Goal: Task Accomplishment & Management: Complete application form

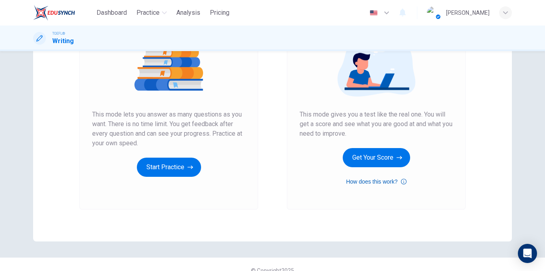
scroll to position [115, 0]
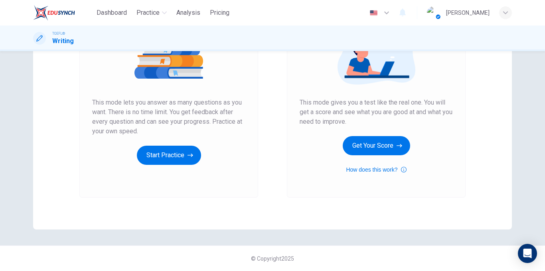
click at [371, 134] on div "Mock Test This mode gives you a test like the real one. You will get a score an…" at bounding box center [376, 89] width 153 height 171
click at [370, 143] on button "Get Your Score" at bounding box center [376, 145] width 67 height 19
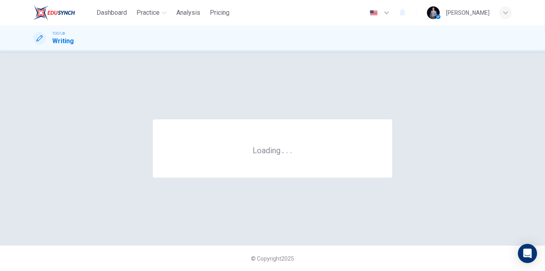
scroll to position [0, 0]
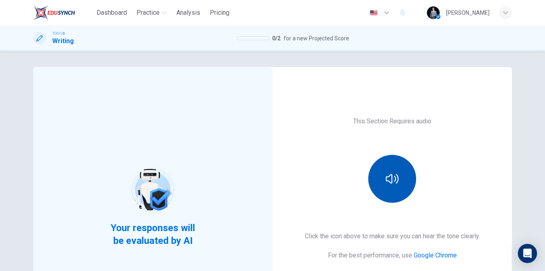
click at [396, 180] on icon "button" at bounding box center [392, 179] width 13 height 13
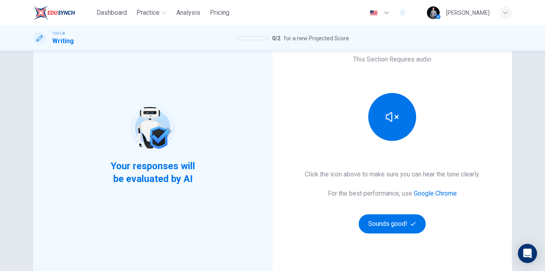
scroll to position [115, 0]
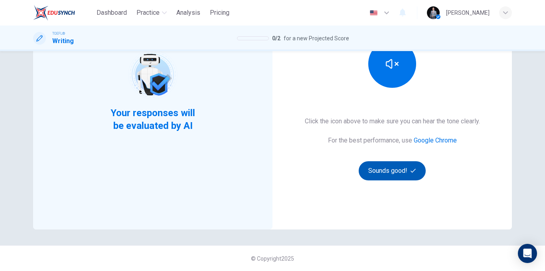
click at [401, 175] on button "Sounds good!" at bounding box center [392, 170] width 67 height 19
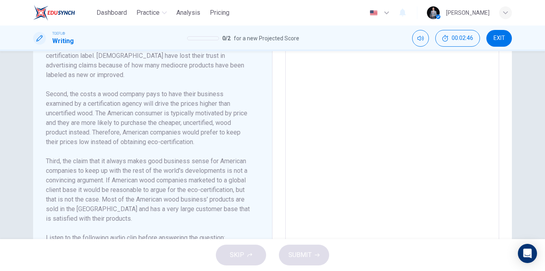
scroll to position [235, 0]
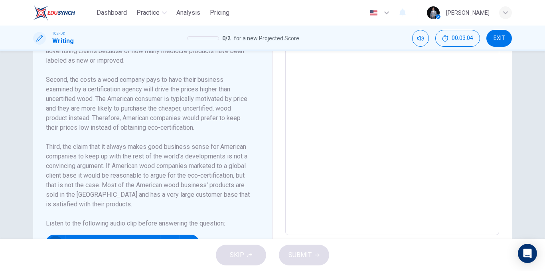
drag, startPoint x: 52, startPoint y: 234, endPoint x: 82, endPoint y: 220, distance: 33.4
click at [52, 240] on icon "button" at bounding box center [55, 243] width 6 height 6
type input "0"
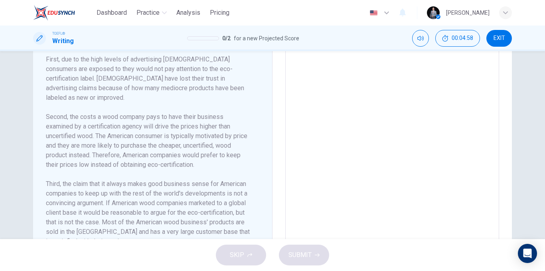
scroll to position [155, 0]
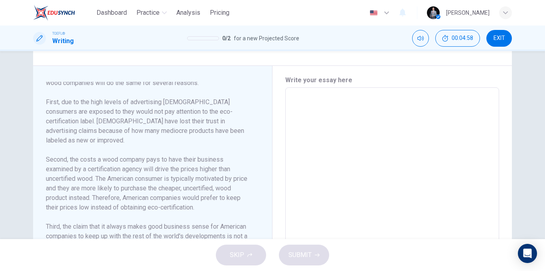
click at [326, 143] on textarea at bounding box center [392, 201] width 203 height 214
type textarea "T"
type textarea "x"
type textarea "Th"
type textarea "x"
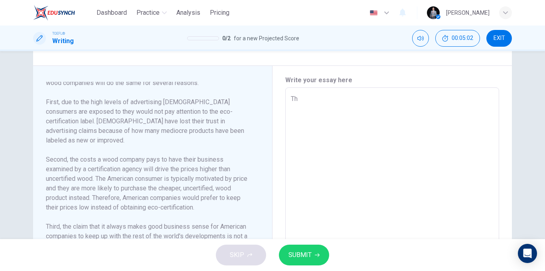
type textarea "T"
type textarea "x"
type textarea "Th"
type textarea "x"
type textarea "The"
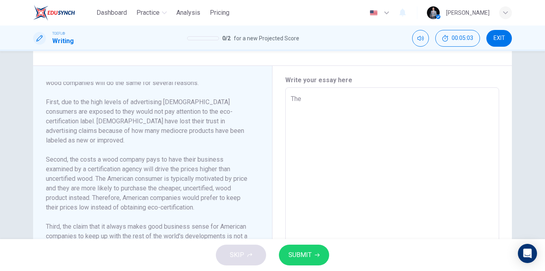
type textarea "x"
type textarea "The"
type textarea "x"
type textarea "The r"
type textarea "x"
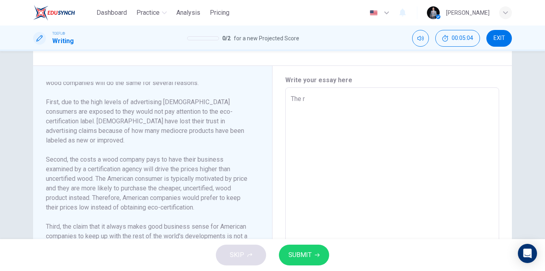
type textarea "The re"
type textarea "x"
type textarea "The rea"
type textarea "x"
type textarea "The read"
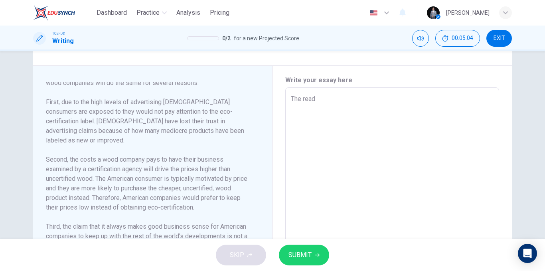
type textarea "x"
type textarea "The readi"
type textarea "x"
type textarea "The readin"
type textarea "x"
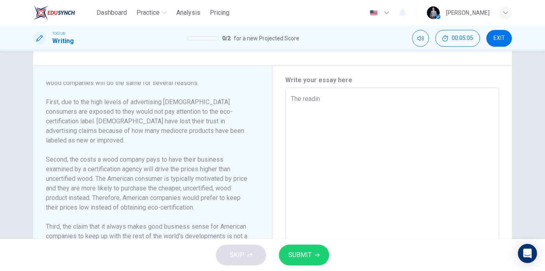
type textarea "The reading"
type textarea "x"
type textarea "The reading"
type textarea "x"
type textarea "The reading a"
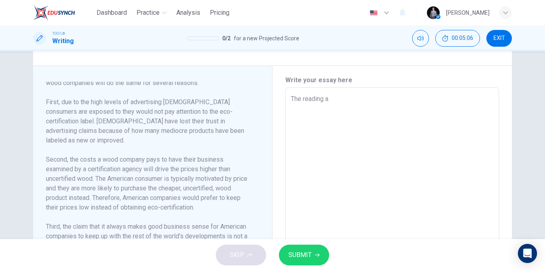
type textarea "x"
type textarea "The reading an"
type textarea "x"
type textarea "The reading and"
type textarea "x"
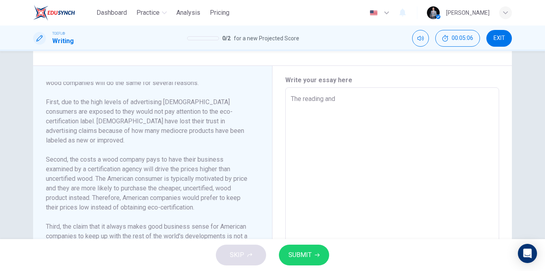
type textarea "The reading and"
type textarea "x"
type textarea "The reading and t"
type textarea "x"
type textarea "The reading and th"
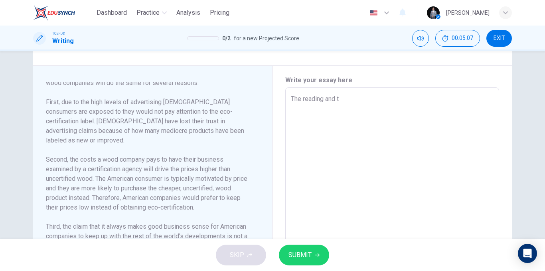
type textarea "x"
type textarea "The reading and the"
type textarea "x"
type textarea "The reading and the"
type textarea "x"
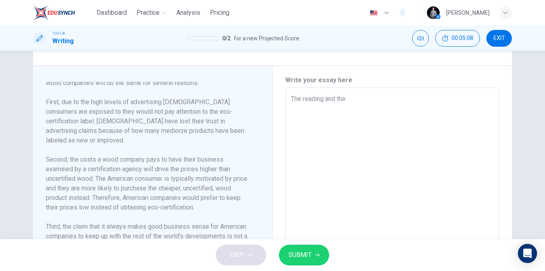
type textarea "The reading and the l"
type textarea "x"
type textarea "The reading and the le"
type textarea "x"
type textarea "The reading and the lec"
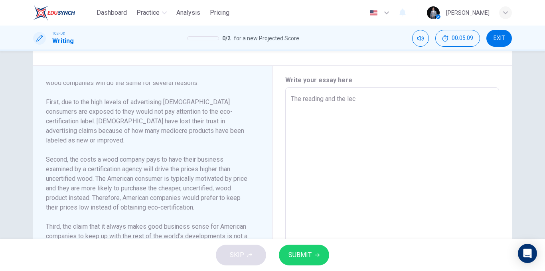
type textarea "x"
type textarea "The reading and the lect"
type textarea "x"
type textarea "The reading and the lectu"
type textarea "x"
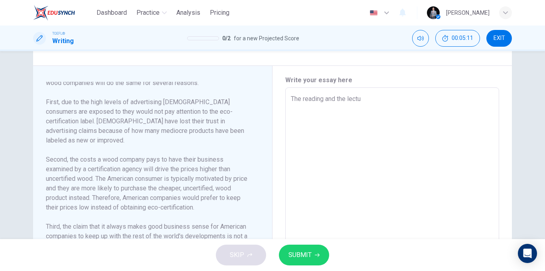
type textarea "The reading and the lectur"
type textarea "x"
type textarea "The reading and the lectu"
type textarea "x"
type textarea "The reading and the lectue"
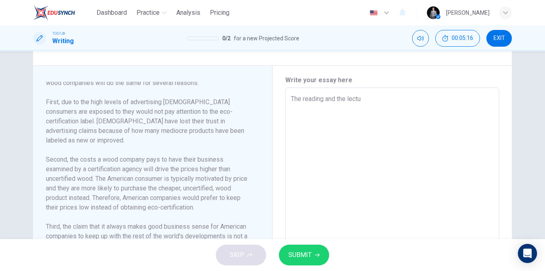
type textarea "x"
type textarea "The reading and the lectuer"
type textarea "x"
type textarea "The reading and the lectue"
type textarea "x"
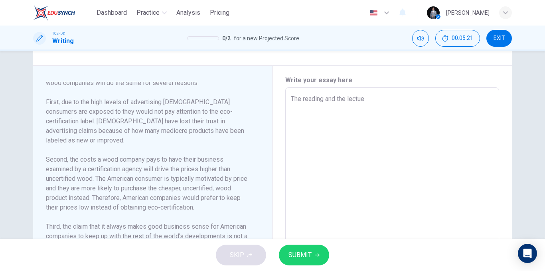
type textarea "The reading and the lectu"
type textarea "x"
type textarea "The reading and the lectur"
type textarea "x"
type textarea "The reading and the lecture"
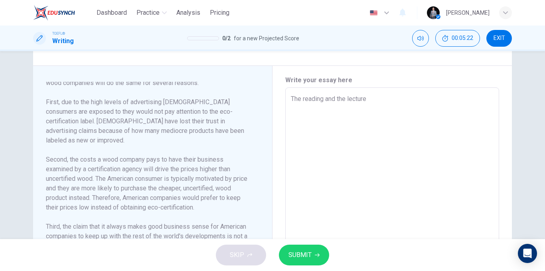
type textarea "x"
type textarea "The reading and the lecture"
type textarea "x"
type textarea "The reading and the lecture a"
type textarea "x"
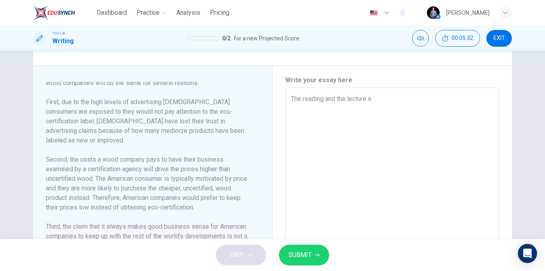
type textarea "The reading and the lecture ar"
type textarea "x"
type textarea "The reading and the lecture are"
type textarea "x"
type textarea "The reading and the lecture are"
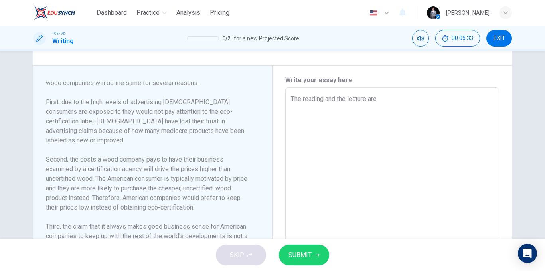
type textarea "x"
type textarea "The reading and the lecture are b"
type textarea "x"
type textarea "The reading and the lecture are bo"
type textarea "x"
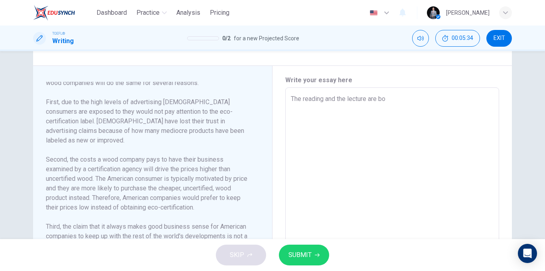
type textarea "The reading and the lecture are bot"
type textarea "x"
type textarea "The reading and the lecture are both"
type textarea "x"
type textarea "The reading and the lecture are both"
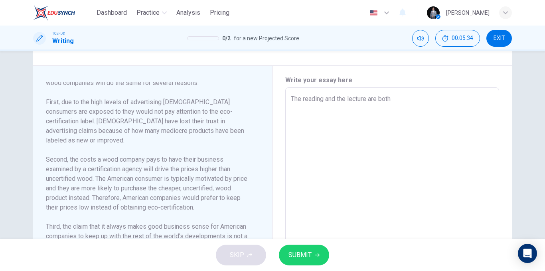
type textarea "x"
type textarea "The reading and the lecture are both a"
type textarea "x"
type textarea "The reading and the lecture are both ab"
type textarea "x"
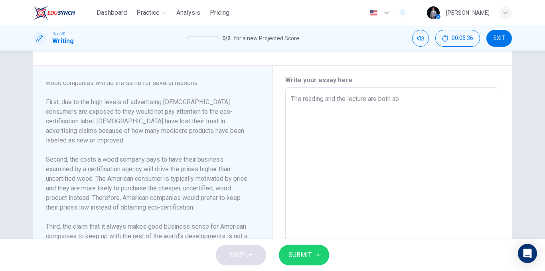
type textarea "The reading and the lecture are both abo"
type textarea "x"
type textarea "The reading and the lecture are both abou"
type textarea "x"
type textarea "The reading and the lecture are both about"
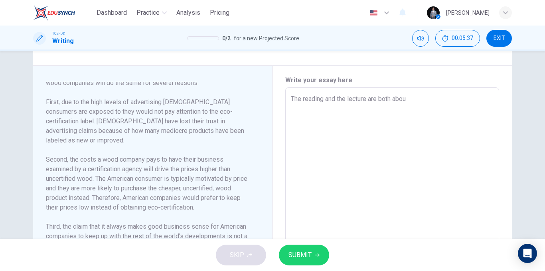
type textarea "x"
type textarea "The reading and the lecture are both about"
type textarea "x"
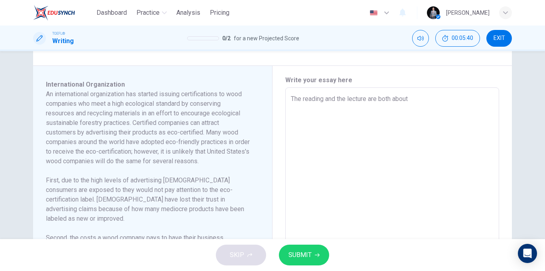
scroll to position [0, 0]
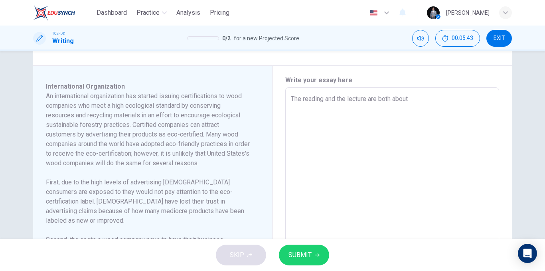
type textarea "The reading and the lecture are both about I"
type textarea "x"
type textarea "The reading and the lecture are both about In"
type textarea "x"
type textarea "The reading and the lecture are both about Int"
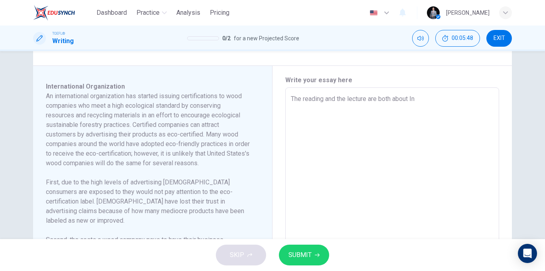
type textarea "x"
type textarea "The reading and the lecture are both about Intr"
type textarea "x"
type textarea "The reading and the lecture are both about Int"
type textarea "x"
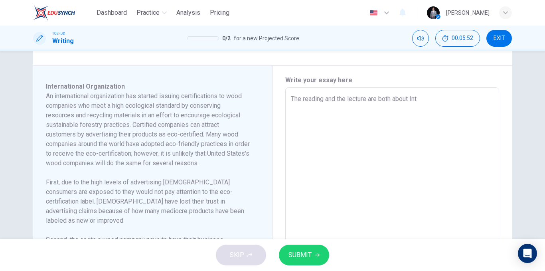
type textarea "The reading and the lecture are both about Inte"
type textarea "x"
type textarea "The reading and the lecture are both about Inter"
type textarea "x"
type textarea "The reading and the lecture are both about Inter"
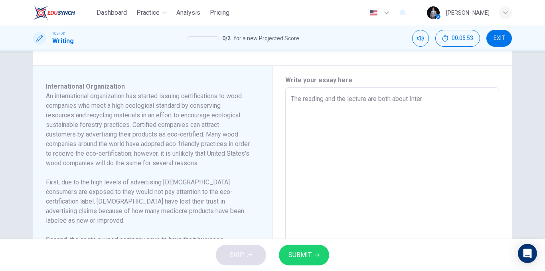
type textarea "x"
type textarea "The reading and the lecture are both about Inter"
type textarea "x"
type textarea "The reading and the lecture are both about Intern"
type textarea "x"
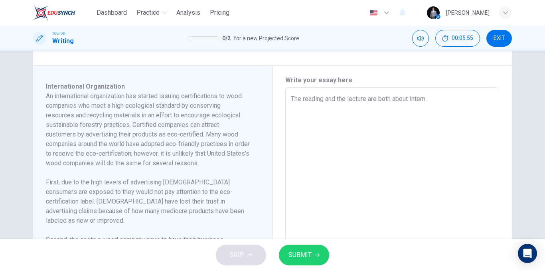
type textarea "The reading and the lecture are both about Interna"
type textarea "x"
type textarea "The reading and the lecture are both about Internat"
type textarea "x"
type textarea "The reading and the lecture are both about Internati"
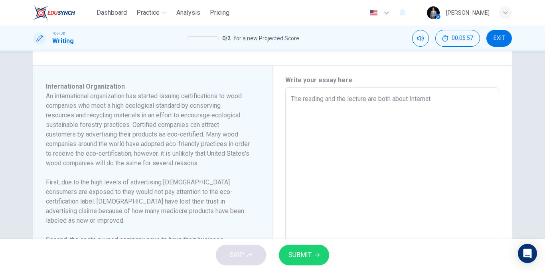
type textarea "x"
type textarea "The reading and the lecture are both about Internatio"
type textarea "x"
type textarea "The reading and the lecture are both about Internation"
type textarea "x"
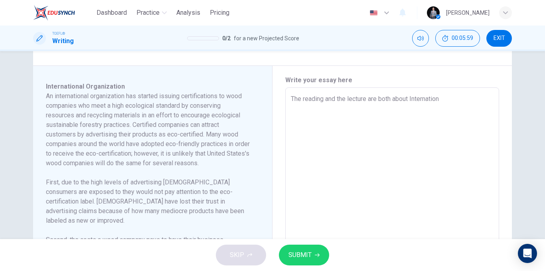
type textarea "The reading and the lecture are both about Internationa"
type textarea "x"
type textarea "The reading and the lecture are both about International"
type textarea "x"
type textarea "The reading and the lecture are both about International"
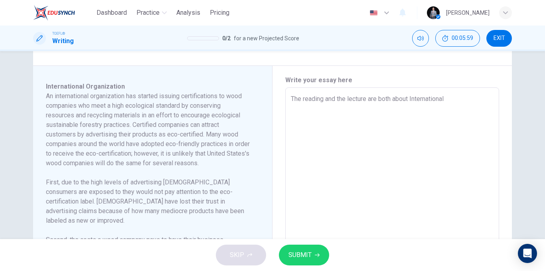
type textarea "x"
type textarea "The reading and the lecture are both about International O"
type textarea "x"
type textarea "The reading and the lecture are both about International Or"
type textarea "x"
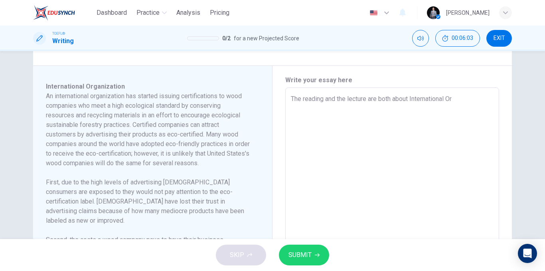
type textarea "The reading and the lecture are both about International Org"
type textarea "x"
type textarea "The reading and the lecture are both about International Orga"
type textarea "x"
type textarea "The reading and the lecture are both about International Organ"
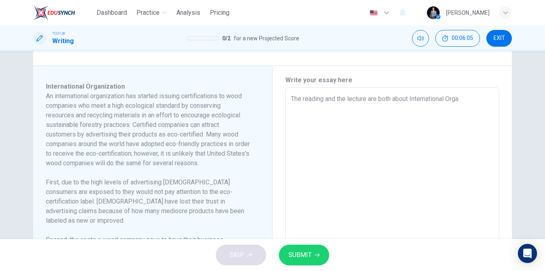
type textarea "x"
type textarea "The reading and the lecture are both about International Organi"
type textarea "x"
type textarea "The reading and the lecture are both about International Organiz"
type textarea "x"
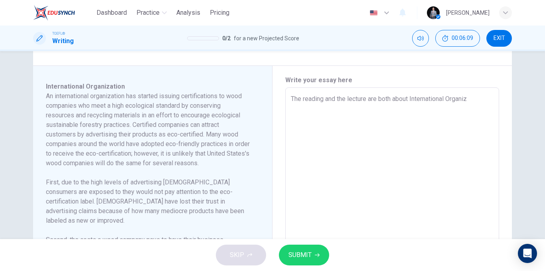
type textarea "The reading and the lecture are both about International Organiza"
type textarea "x"
type textarea "The reading and the lecture are both about International Organizat"
type textarea "x"
type textarea "The reading and the lecture are both about International Organizati"
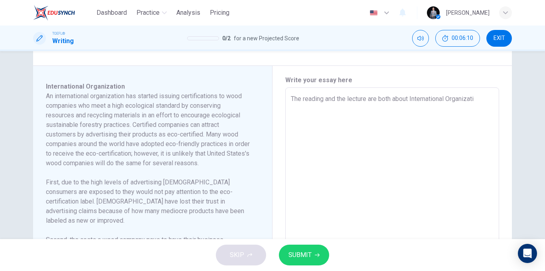
type textarea "x"
type textarea "The reading and the lecture are both about International Organizatio"
type textarea "x"
type textarea "The reading and the lecture are both about International Organization"
type textarea "x"
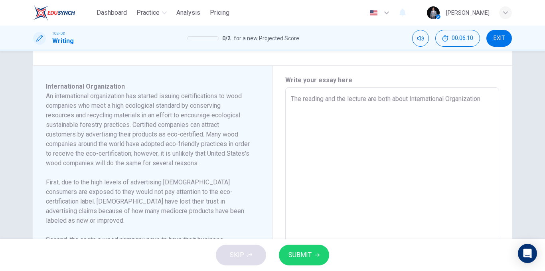
type textarea "The reading and the lecture are both about International Organization"
type textarea "x"
type textarea "The reading and the lecture are both about International Organization ,"
type textarea "x"
type textarea "The reading and the lecture are both about International Organization ,"
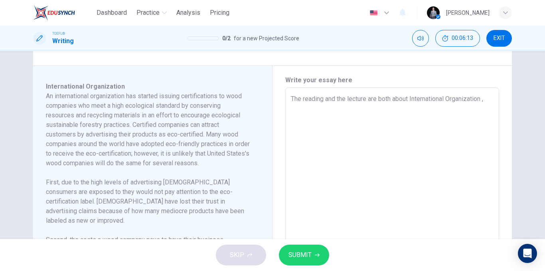
type textarea "x"
type textarea "The reading and the lecture are both about International Organization , t"
type textarea "x"
type textarea "The reading and the lecture are both about International Organization , th"
type textarea "x"
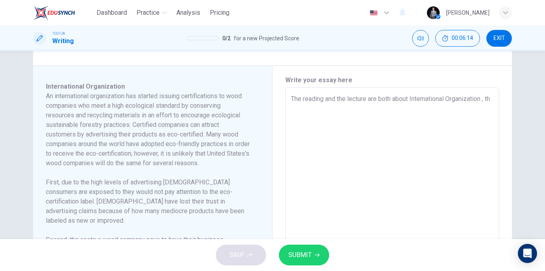
type textarea "The reading and the lecture are both about International Organization , the"
type textarea "x"
type textarea "The reading and the lecture are both about International Organization , the"
type textarea "x"
type textarea "The reading and the lecture are both about International Organization , the a"
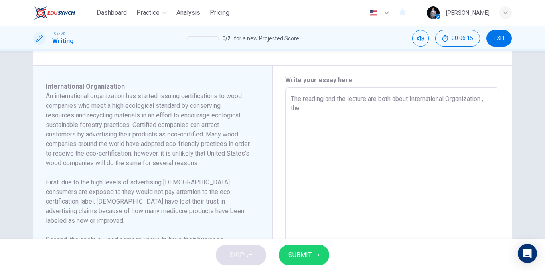
type textarea "x"
type textarea "The reading and the lecture are both about International Organization , the ao"
type textarea "x"
type textarea "The reading and the lecture are both about International Organization , the a"
type textarea "x"
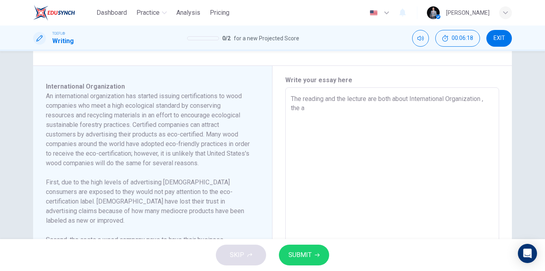
type textarea "The reading and the lecture are both about International Organization , the au"
type textarea "x"
type textarea "The reading and the lecture are both about International Organization , the aut"
type textarea "x"
type textarea "The reading and the lecture are both about International Organization , the auth"
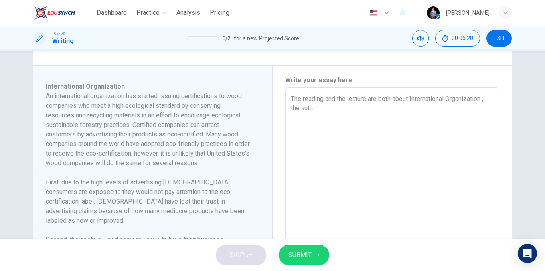
type textarea "x"
type textarea "The reading and the lecture are both about International Organization , the aut…"
type textarea "x"
type textarea "The reading and the lecture are both about International Organization , the aut…"
type textarea "x"
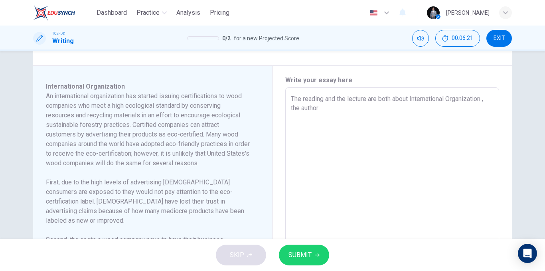
type textarea "The reading and the lecture are both about International Organization , the aut…"
type textarea "x"
type textarea "The reading and the lecture are both about International Organization , the aut…"
type textarea "x"
type textarea "The reading and the lecture are both about International Organization , the aut…"
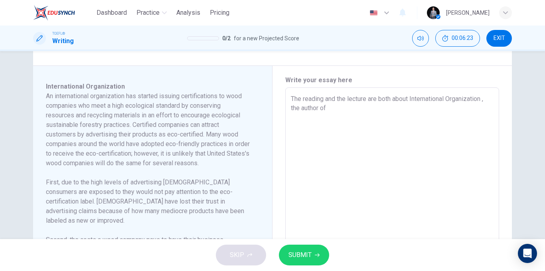
type textarea "x"
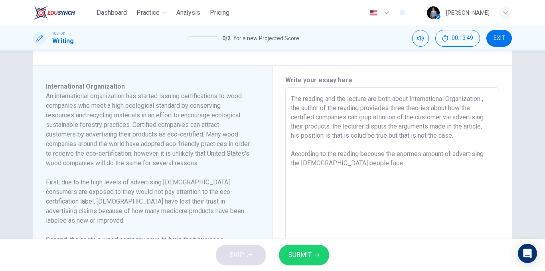
click at [348, 162] on textarea "The reading and the lecture are both about International Organization , the aut…" at bounding box center [392, 201] width 203 height 214
click at [410, 165] on textarea "The reading and the lecture are both about International Organization , the aut…" at bounding box center [392, 201] width 203 height 214
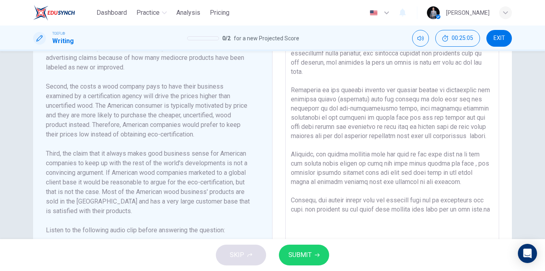
scroll to position [269, 0]
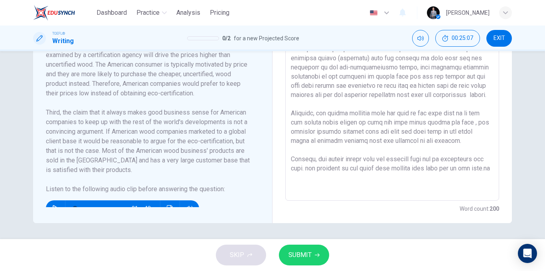
click at [309, 251] on span "SUBMIT" at bounding box center [300, 255] width 23 height 11
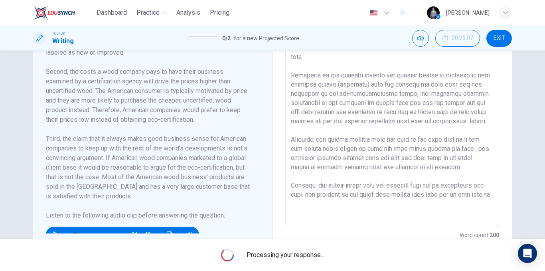
scroll to position [229, 0]
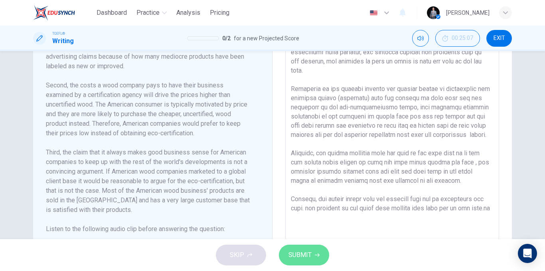
click at [319, 257] on icon "button" at bounding box center [317, 255] width 5 height 5
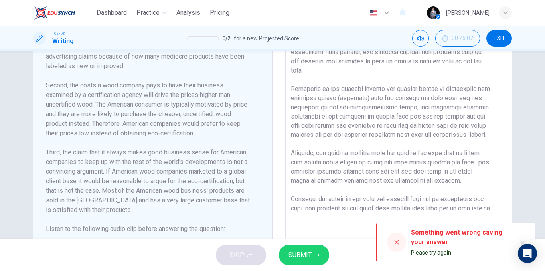
click at [397, 244] on icon at bounding box center [397, 242] width 6 height 6
click at [404, 244] on div at bounding box center [396, 242] width 19 height 19
drag, startPoint x: 401, startPoint y: 242, endPoint x: 410, endPoint y: 265, distance: 25.3
click at [400, 242] on div at bounding box center [396, 242] width 19 height 19
click at [508, 113] on div "Write your essay here x ​ Word count : 200" at bounding box center [393, 128] width 240 height 272
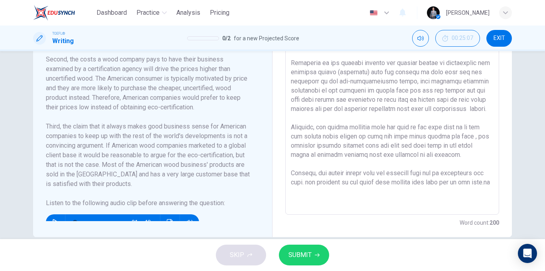
scroll to position [269, 0]
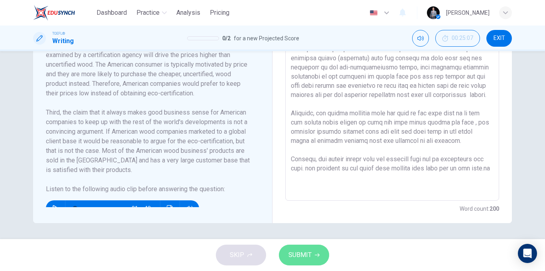
click at [309, 252] on span "SUBMIT" at bounding box center [300, 255] width 23 height 11
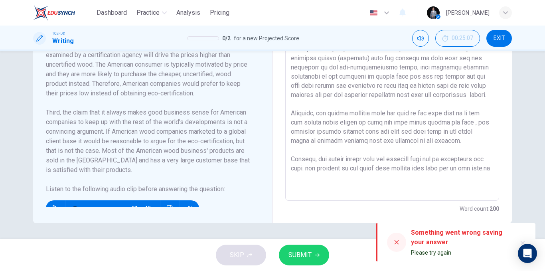
click at [315, 244] on div "SKIP SUBMIT" at bounding box center [272, 255] width 545 height 32
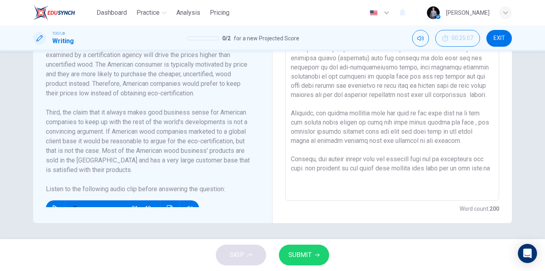
click at [315, 244] on div "SKIP SUBMIT" at bounding box center [272, 255] width 545 height 32
click at [312, 256] on button "SUBMIT" at bounding box center [304, 255] width 50 height 21
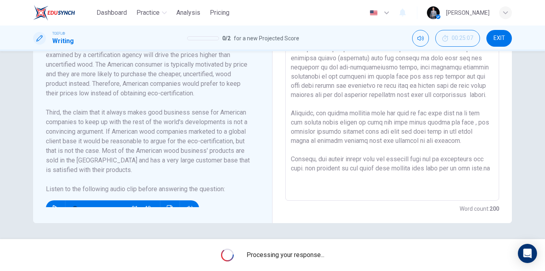
click at [312, 257] on span "Processing your response..." at bounding box center [286, 255] width 78 height 10
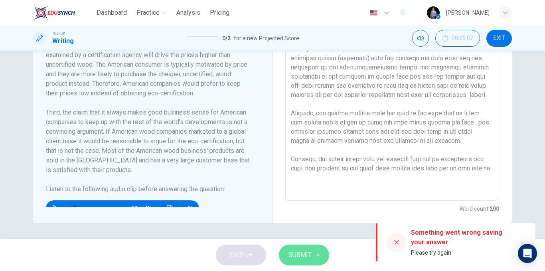
click at [312, 257] on button "SUBMIT" at bounding box center [304, 255] width 50 height 21
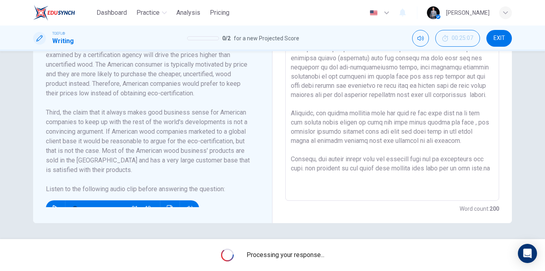
click at [312, 258] on span "Processing your response..." at bounding box center [286, 255] width 78 height 10
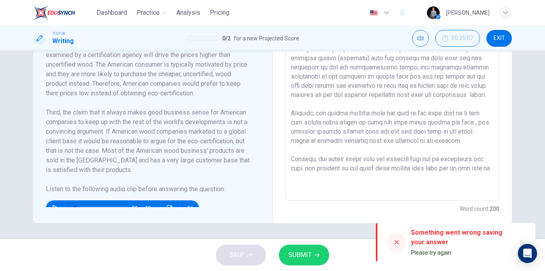
click at [312, 258] on button "SUBMIT" at bounding box center [304, 255] width 50 height 21
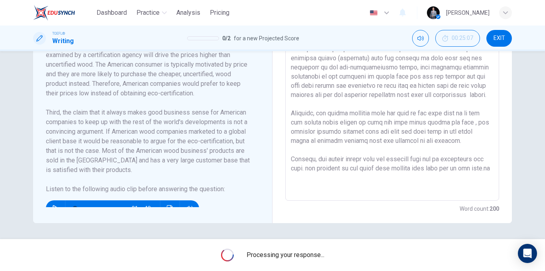
click at [312, 260] on span "Processing your response..." at bounding box center [286, 255] width 78 height 10
click at [313, 260] on span "Processing your response..." at bounding box center [286, 255] width 78 height 10
click at [314, 260] on div "Processing your response..." at bounding box center [272, 255] width 545 height 32
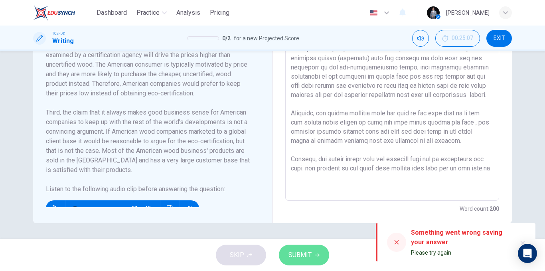
click at [314, 260] on button "SUBMIT" at bounding box center [304, 255] width 50 height 21
click at [314, 260] on div "SKIP SUBMIT" at bounding box center [272, 255] width 545 height 32
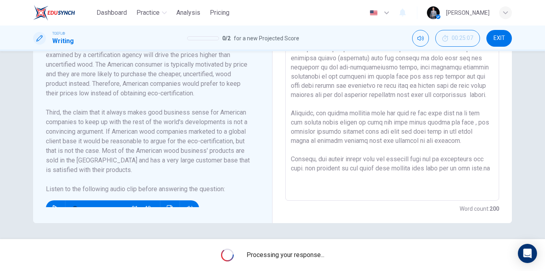
click at [315, 261] on div "Processing your response..." at bounding box center [272, 255] width 545 height 32
click at [315, 262] on div "Processing your response..." at bounding box center [272, 255] width 545 height 32
click at [316, 262] on div "Processing your response..." at bounding box center [272, 255] width 545 height 32
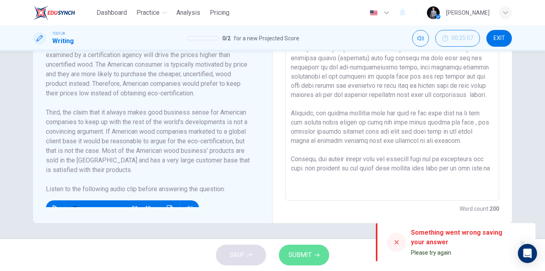
click at [316, 262] on button "SUBMIT" at bounding box center [304, 255] width 50 height 21
click at [317, 262] on div "SKIP SUBMIT" at bounding box center [272, 255] width 545 height 32
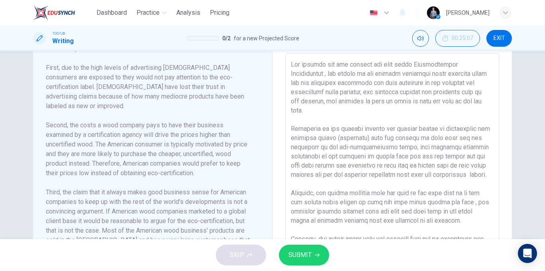
scroll to position [0, 0]
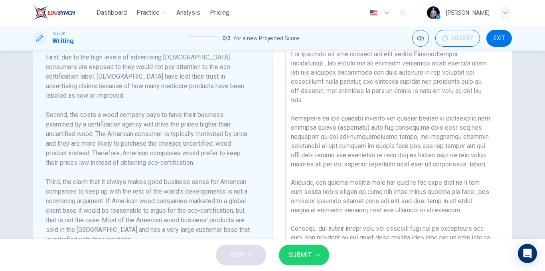
click at [345, 124] on textarea at bounding box center [392, 157] width 203 height 214
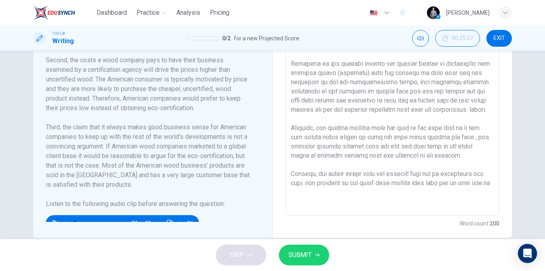
scroll to position [269, 0]
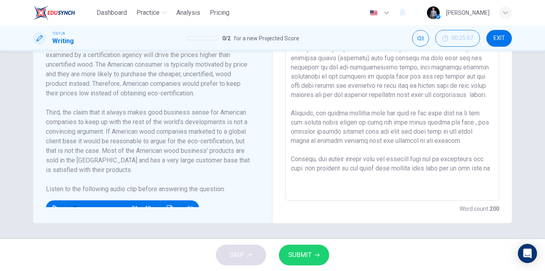
click at [326, 252] on button "SUBMIT" at bounding box center [304, 255] width 50 height 21
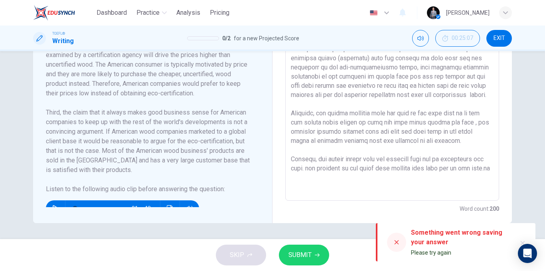
click at [398, 243] on icon at bounding box center [397, 242] width 6 height 6
click at [396, 246] on div at bounding box center [396, 242] width 19 height 19
click at [395, 246] on div at bounding box center [396, 242] width 19 height 19
drag, startPoint x: 395, startPoint y: 246, endPoint x: 396, endPoint y: 239, distance: 7.2
click at [395, 247] on div at bounding box center [396, 242] width 19 height 19
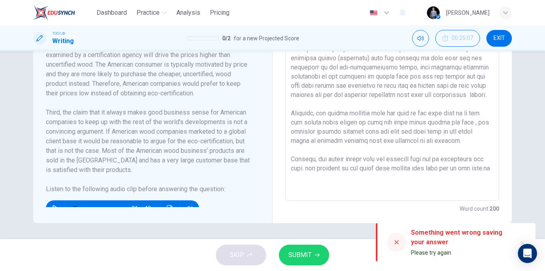
drag, startPoint x: 396, startPoint y: 239, endPoint x: 411, endPoint y: 225, distance: 20.9
click at [402, 232] on div at bounding box center [396, 242] width 19 height 25
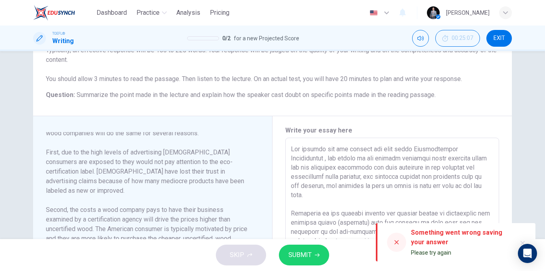
drag, startPoint x: 480, startPoint y: 115, endPoint x: 483, endPoint y: 133, distance: 19.0
click at [483, 133] on div "Question 1 Question Type : Integrated Writing Task Directions : For this task, …" at bounding box center [272, 174] width 479 height 425
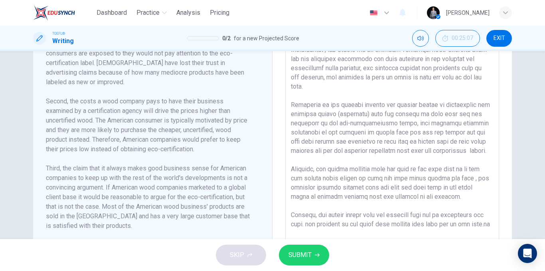
scroll to position [269, 0]
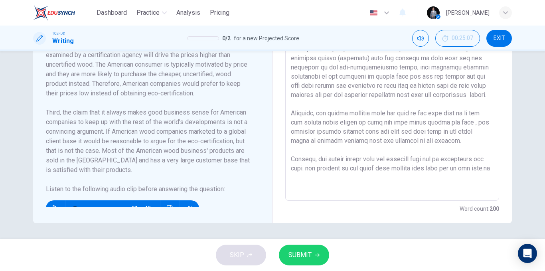
click at [294, 258] on span "SUBMIT" at bounding box center [300, 255] width 23 height 11
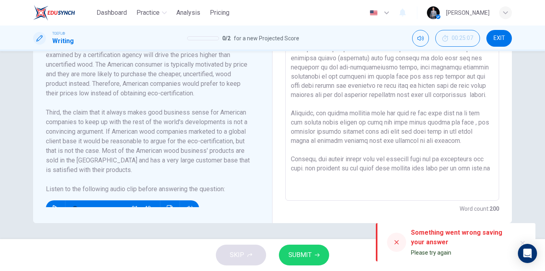
click at [294, 258] on span "SUBMIT" at bounding box center [300, 255] width 23 height 11
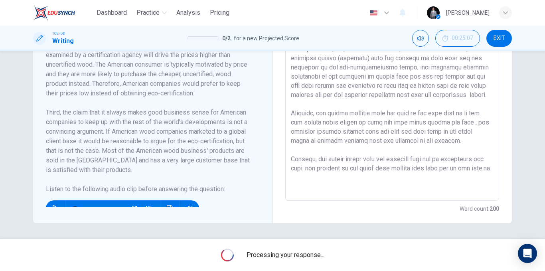
click at [294, 259] on span "Processing your response..." at bounding box center [286, 255] width 78 height 10
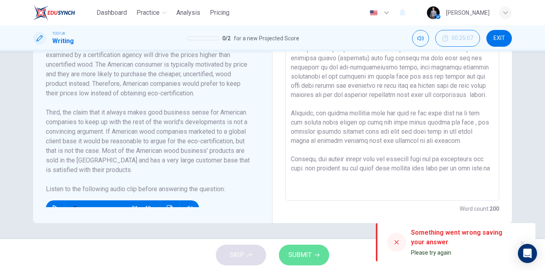
click at [294, 260] on span "SUBMIT" at bounding box center [300, 255] width 23 height 11
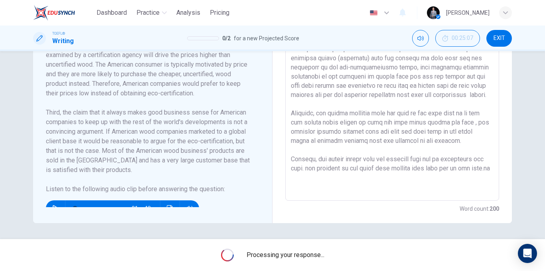
click at [294, 260] on div "Processing your response..." at bounding box center [272, 255] width 545 height 32
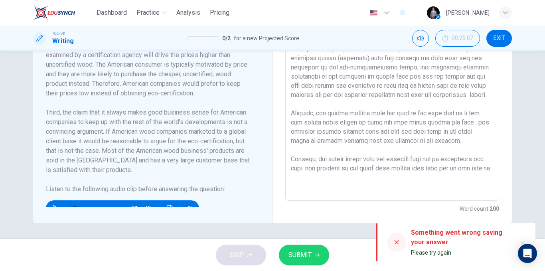
click at [294, 261] on div "SKIP SUBMIT" at bounding box center [272, 255] width 545 height 32
click at [294, 261] on button "SUBMIT" at bounding box center [304, 255] width 50 height 21
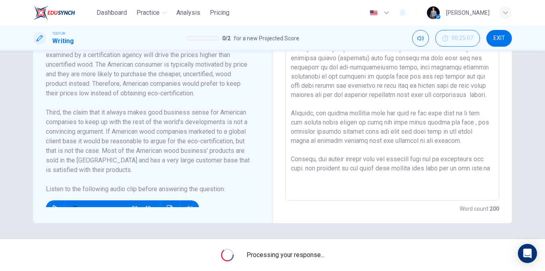
click at [295, 261] on div "Processing your response..." at bounding box center [272, 255] width 545 height 32
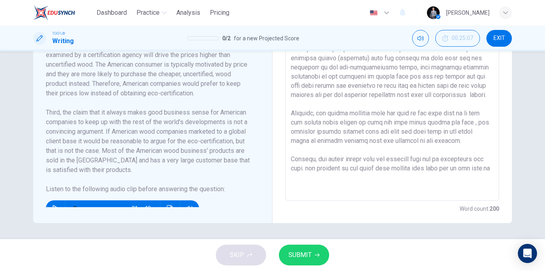
click at [295, 261] on button "SUBMIT" at bounding box center [304, 255] width 50 height 21
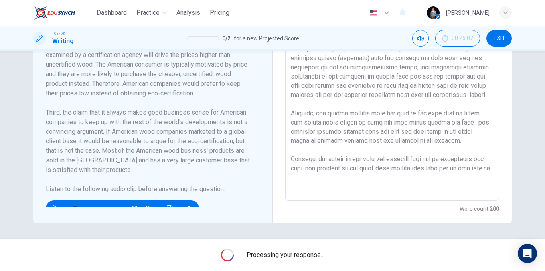
click at [295, 261] on div "Processing your response..." at bounding box center [272, 255] width 545 height 32
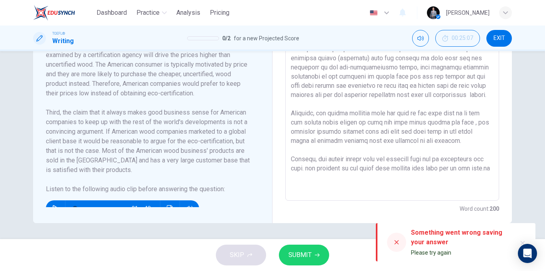
click at [295, 261] on button "SUBMIT" at bounding box center [304, 255] width 50 height 21
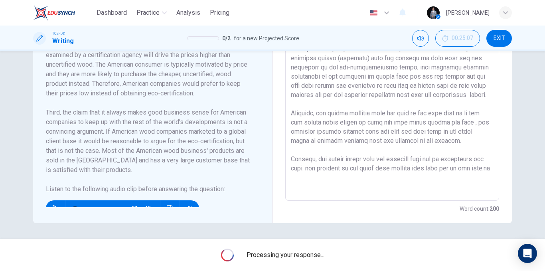
click at [295, 262] on div "Processing your response..." at bounding box center [272, 255] width 545 height 32
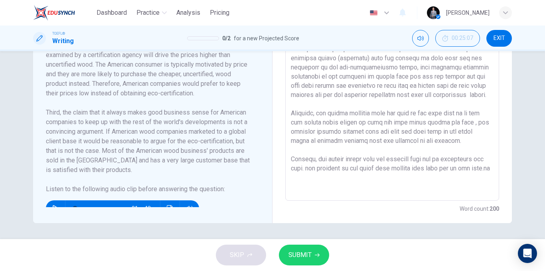
click at [295, 262] on button "SUBMIT" at bounding box center [304, 255] width 50 height 21
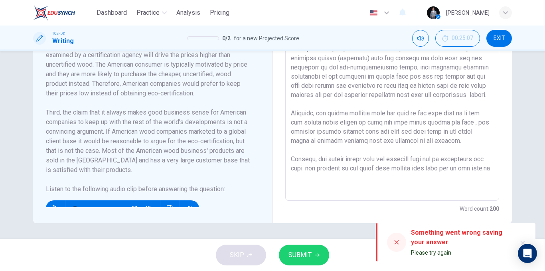
click at [394, 238] on div at bounding box center [396, 242] width 19 height 19
click at [397, 242] on icon at bounding box center [397, 242] width 4 height 4
click at [396, 242] on icon at bounding box center [397, 242] width 6 height 6
drag, startPoint x: 396, startPoint y: 242, endPoint x: 349, endPoint y: 246, distance: 46.4
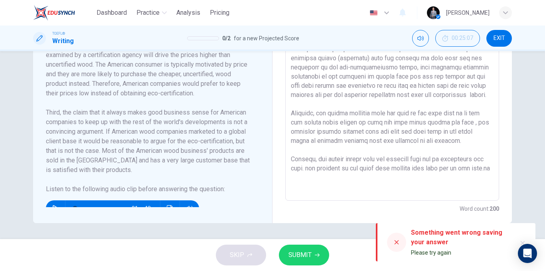
click at [395, 242] on icon at bounding box center [397, 242] width 6 height 6
click at [307, 255] on span "SUBMIT" at bounding box center [300, 255] width 23 height 11
click at [307, 256] on span "SUBMIT" at bounding box center [300, 255] width 23 height 11
click at [304, 254] on span "SUBMIT" at bounding box center [300, 255] width 23 height 11
click at [301, 249] on button "SUBMIT" at bounding box center [304, 255] width 50 height 21
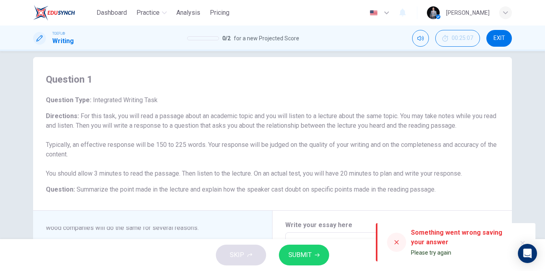
scroll to position [40, 0]
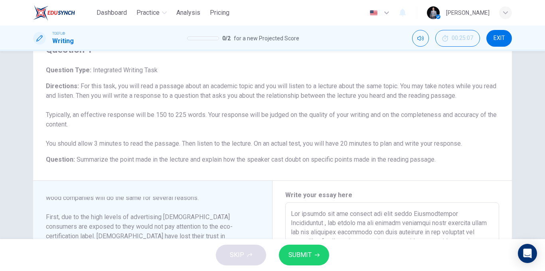
drag, startPoint x: 343, startPoint y: 143, endPoint x: 384, endPoint y: 137, distance: 41.5
click at [384, 137] on h6 "Directions : For this task, you will read a passage about an academic topic and…" at bounding box center [273, 114] width 454 height 67
drag, startPoint x: 386, startPoint y: 139, endPoint x: 258, endPoint y: 165, distance: 130.6
click at [259, 164] on div "Question Type : Integrated Writing Task Directions : For this task, you will re…" at bounding box center [273, 114] width 454 height 99
drag, startPoint x: 174, startPoint y: 120, endPoint x: 167, endPoint y: 109, distance: 13.0
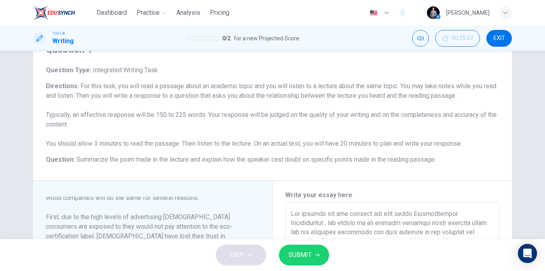
click at [166, 111] on h6 "Directions : For this task, you will read a passage about an academic topic and…" at bounding box center [273, 114] width 454 height 67
drag, startPoint x: 167, startPoint y: 109, endPoint x: 200, endPoint y: 107, distance: 33.2
click at [207, 103] on h6 "Directions : For this task, you will read a passage about an academic topic and…" at bounding box center [273, 114] width 454 height 67
drag, startPoint x: 187, startPoint y: 111, endPoint x: 143, endPoint y: 122, distance: 44.8
click at [143, 118] on h6 "Directions : For this task, you will read a passage about an academic topic and…" at bounding box center [273, 114] width 454 height 67
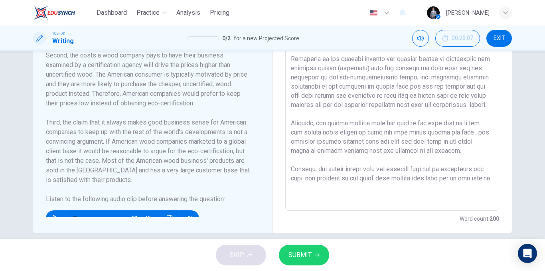
scroll to position [269, 0]
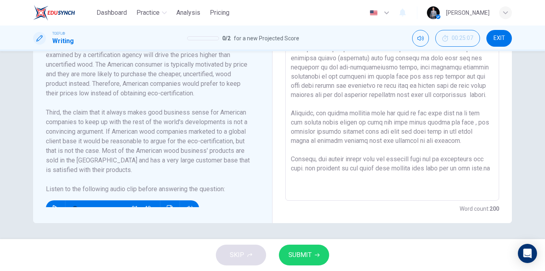
click at [305, 258] on span "SUBMIT" at bounding box center [300, 255] width 23 height 11
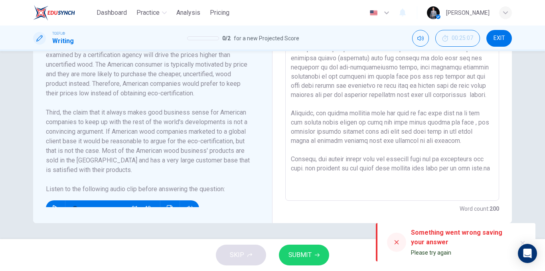
click at [303, 257] on span "SUBMIT" at bounding box center [300, 255] width 23 height 11
click at [301, 254] on span "SUBMIT" at bounding box center [300, 255] width 23 height 11
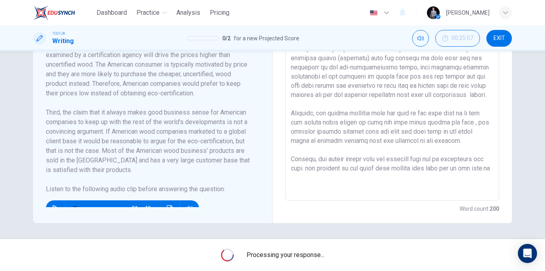
click at [301, 255] on span "Processing your response..." at bounding box center [286, 255] width 78 height 10
click at [301, 256] on span "Processing your response..." at bounding box center [286, 255] width 78 height 10
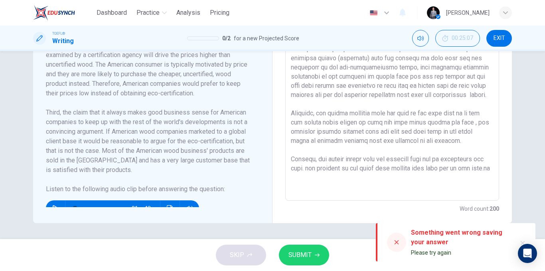
click at [301, 256] on span "SUBMIT" at bounding box center [300, 255] width 23 height 11
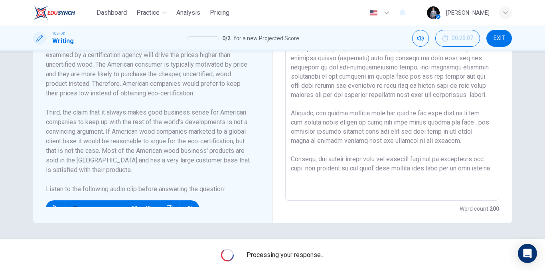
click at [301, 256] on span "Processing your response..." at bounding box center [286, 255] width 78 height 10
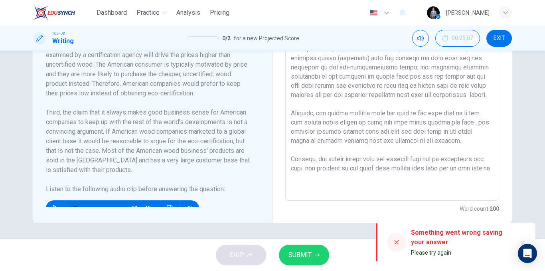
click at [339, 108] on textarea at bounding box center [392, 87] width 203 height 214
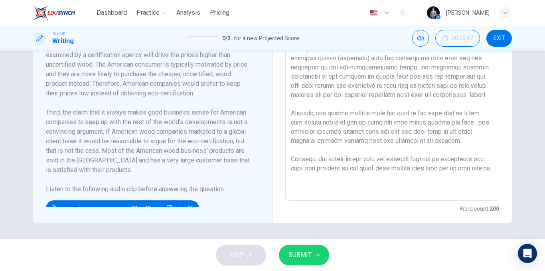
click at [397, 97] on textarea at bounding box center [392, 87] width 203 height 214
drag, startPoint x: 390, startPoint y: 117, endPoint x: 464, endPoint y: 107, distance: 74.5
click at [465, 107] on textarea at bounding box center [392, 87] width 203 height 214
click at [463, 107] on textarea at bounding box center [392, 87] width 203 height 214
click at [422, 118] on textarea at bounding box center [392, 87] width 203 height 214
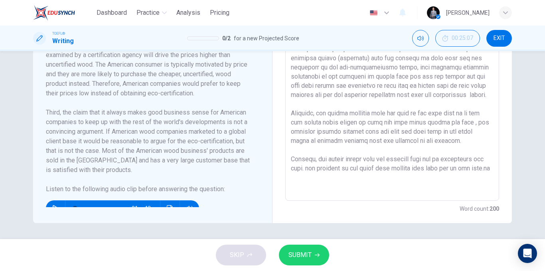
click at [321, 258] on button "SUBMIT" at bounding box center [304, 255] width 50 height 21
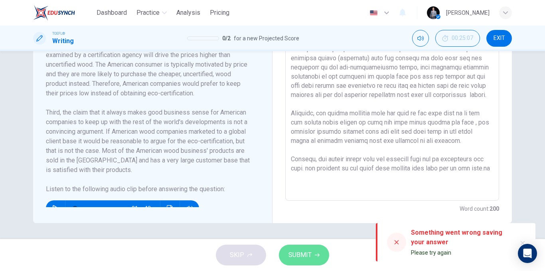
click at [305, 259] on span "SUBMIT" at bounding box center [300, 255] width 23 height 11
click at [297, 258] on span "SUBMIT" at bounding box center [300, 255] width 23 height 11
click at [289, 256] on span "SUBMIT" at bounding box center [300, 255] width 23 height 11
click at [289, 257] on span "SUBMIT" at bounding box center [300, 255] width 23 height 11
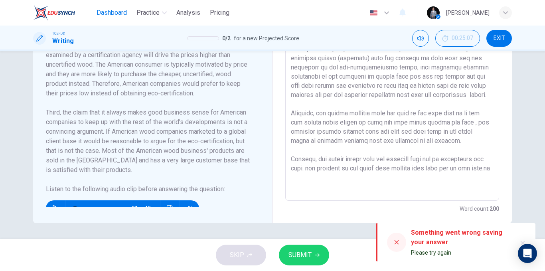
click at [116, 19] on button "Dashboard" at bounding box center [111, 13] width 37 height 14
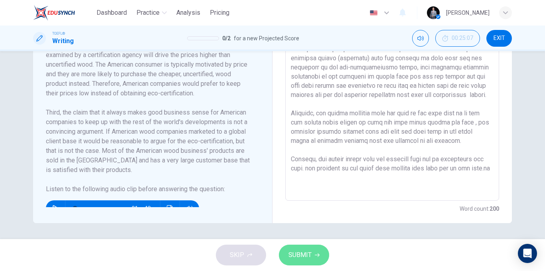
click at [309, 258] on span "SUBMIT" at bounding box center [300, 255] width 23 height 11
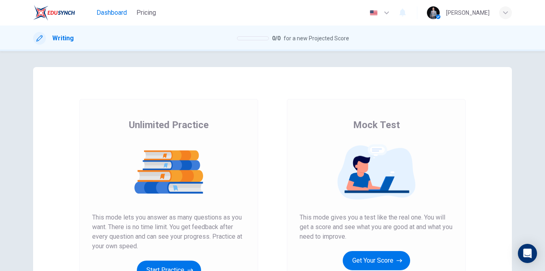
click at [101, 13] on span "Dashboard" at bounding box center [112, 13] width 30 height 10
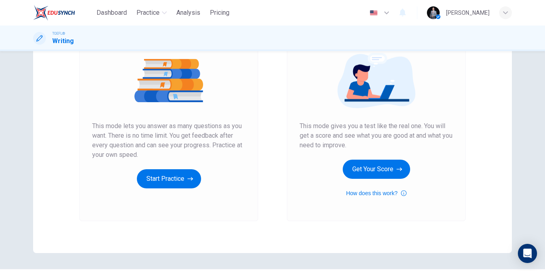
scroll to position [115, 0]
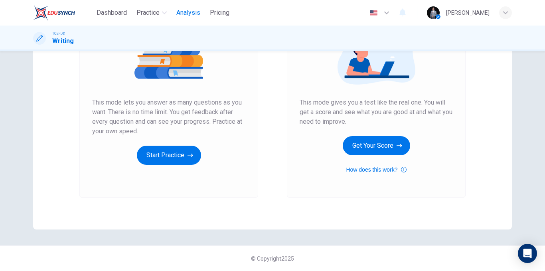
click at [189, 15] on span "Analysis" at bounding box center [188, 13] width 24 height 10
